Goal: Find contact information: Find contact information

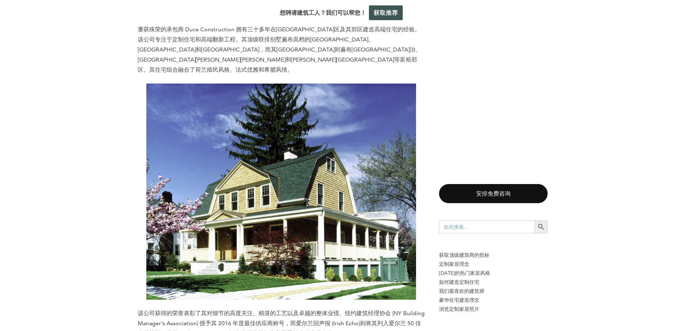
scroll to position [4919, 0]
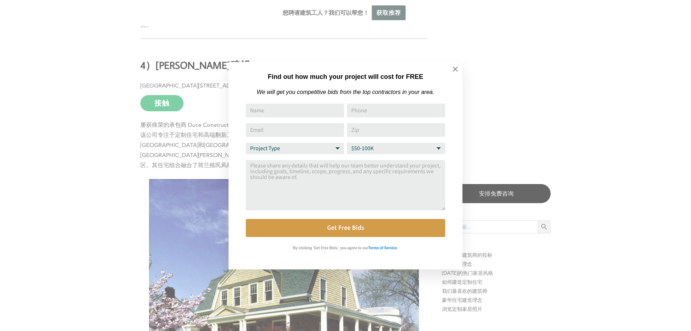
drag, startPoint x: 690, startPoint y: 224, endPoint x: 690, endPoint y: 240, distance: 15.5
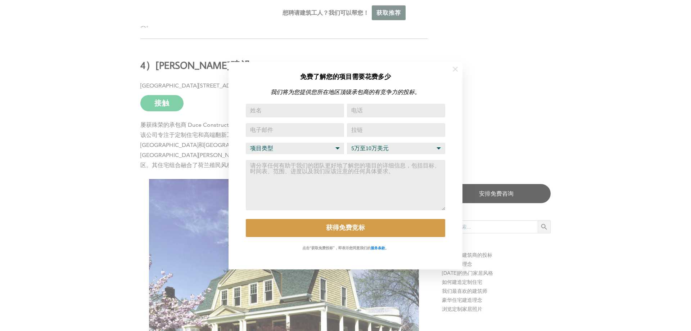
click at [454, 72] on icon at bounding box center [455, 69] width 8 height 8
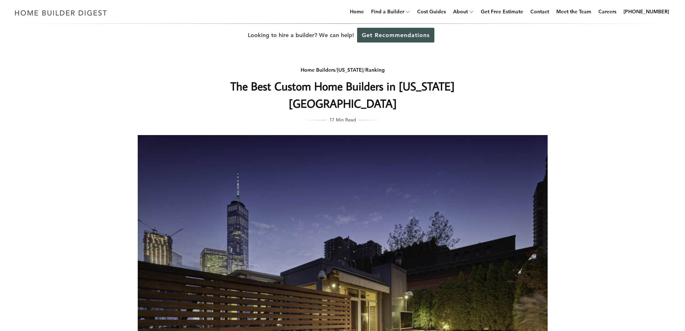
scroll to position [0, 0]
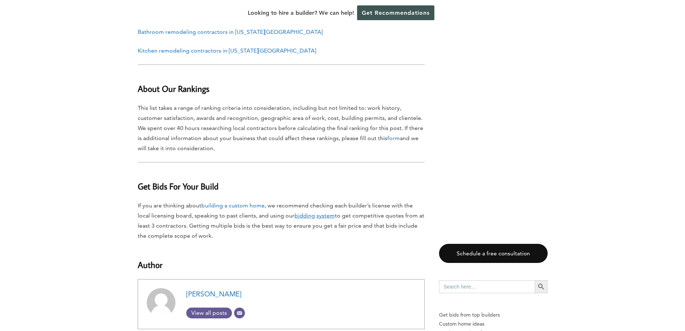
scroll to position [7763, 0]
